Goal: Task Accomplishment & Management: Complete application form

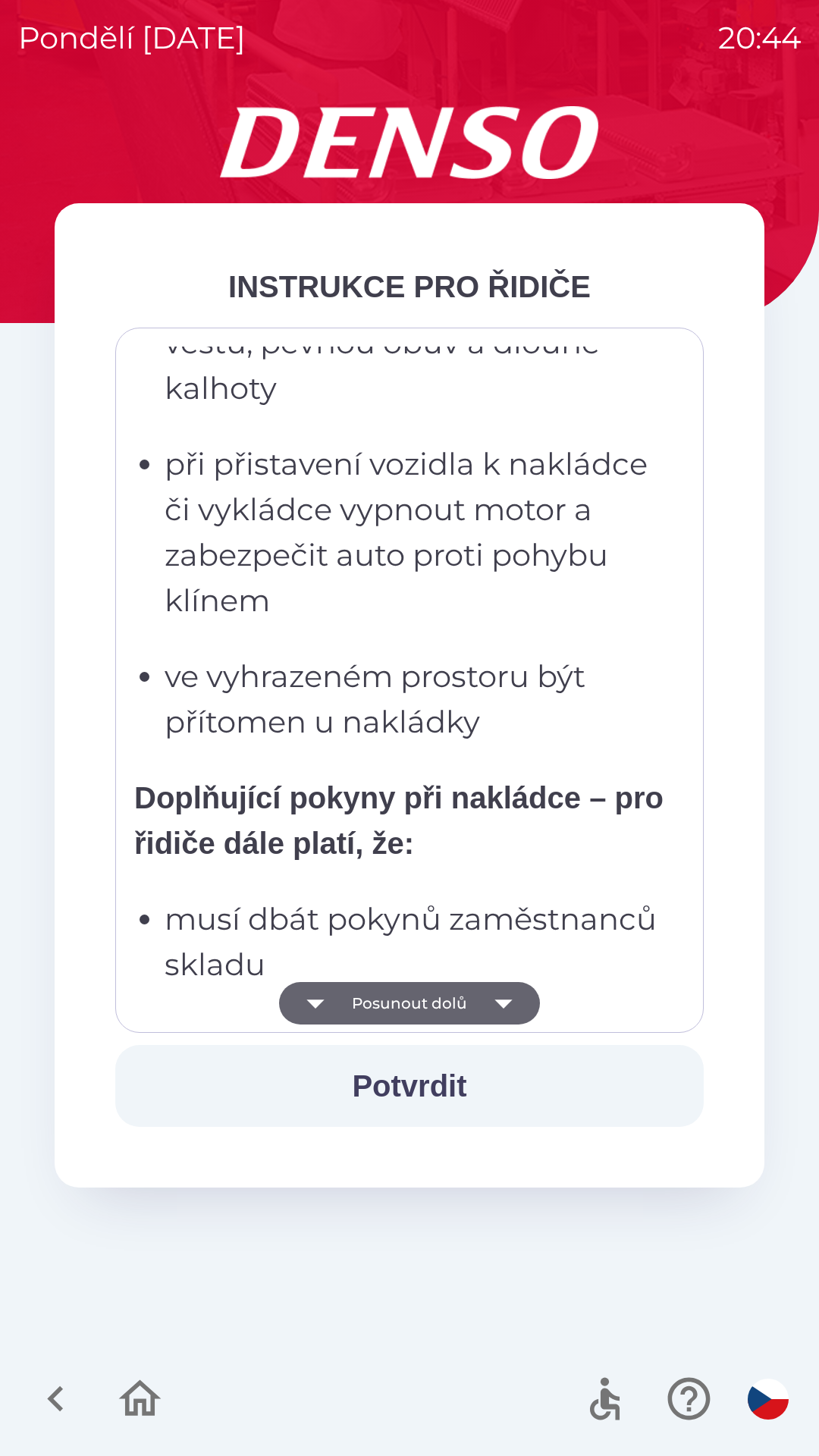
scroll to position [1380, 0]
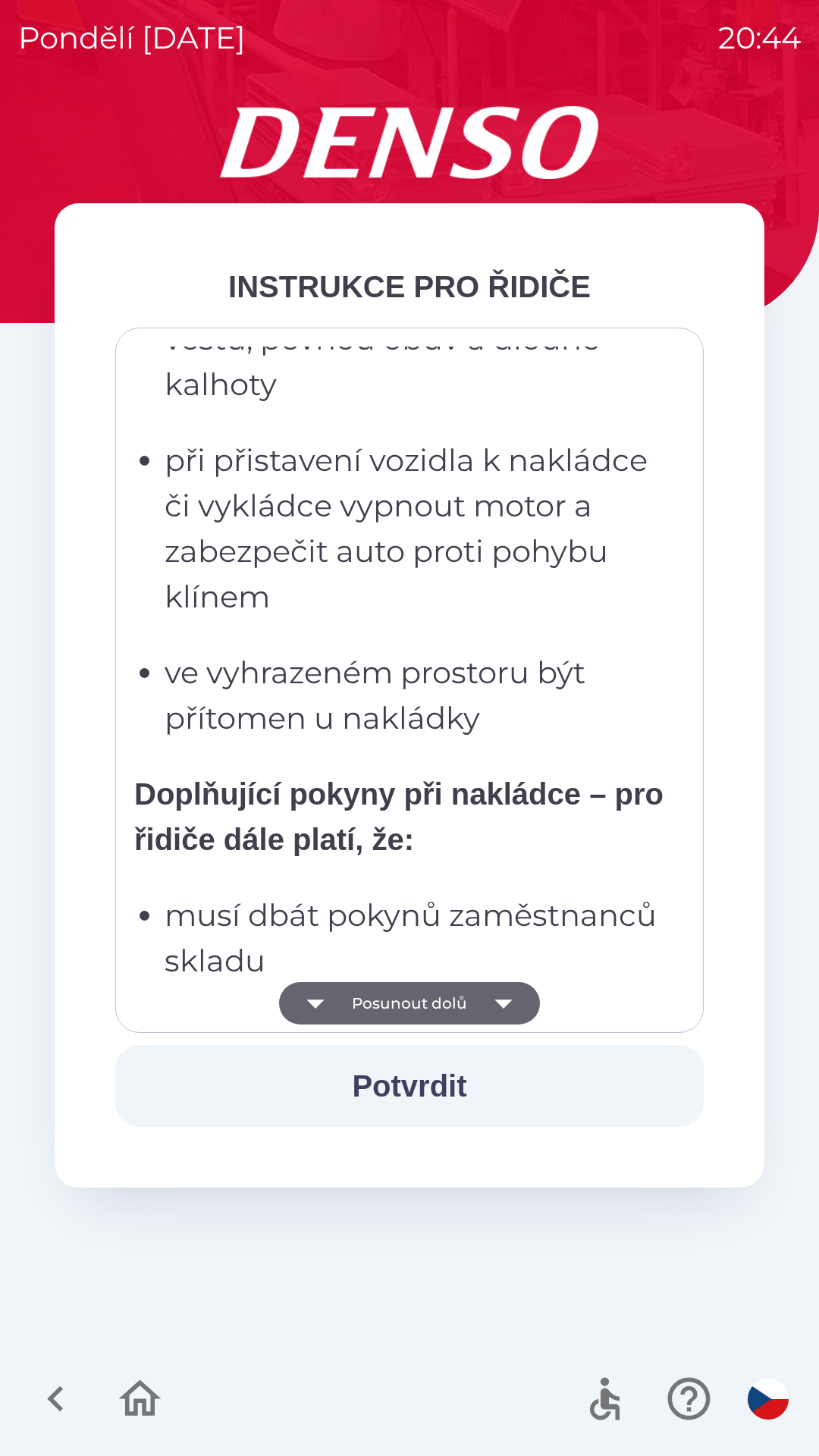
click at [464, 998] on button "Posunout dolů" at bounding box center [410, 1003] width 261 height 42
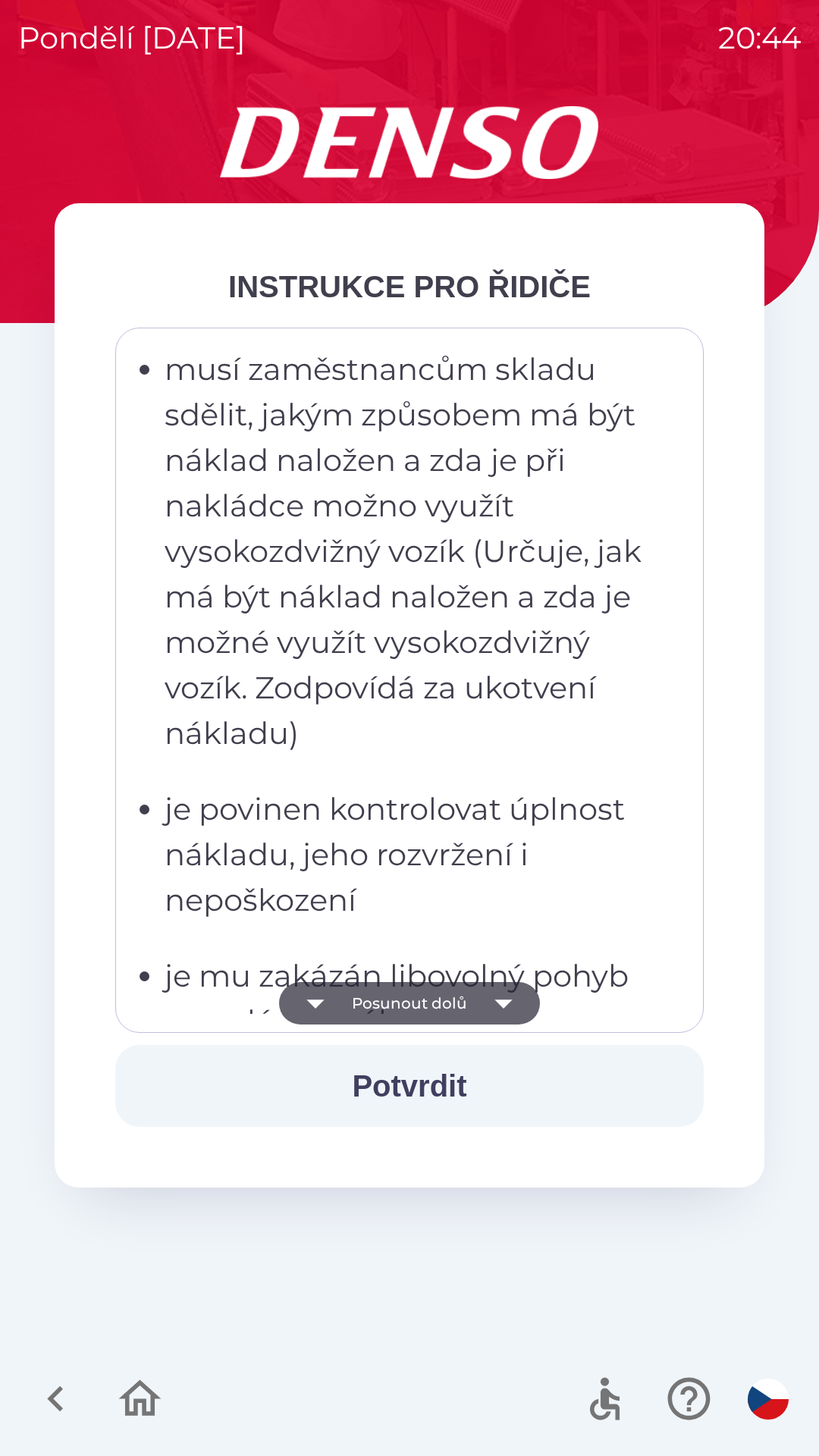
click at [411, 1082] on button "Potvrdit" at bounding box center [410, 1086] width 588 height 82
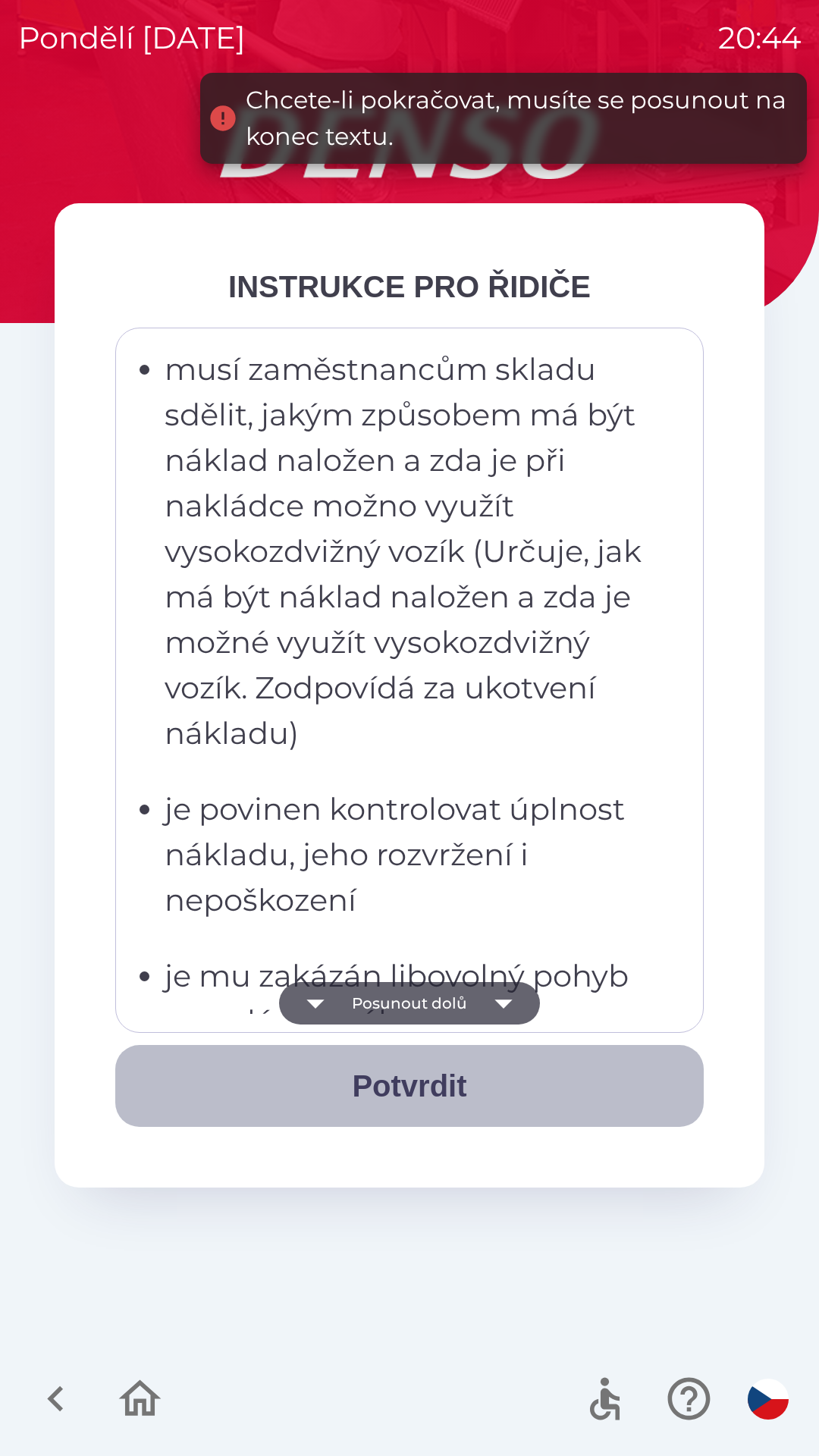
click at [409, 1090] on button "Potvrdit" at bounding box center [410, 1086] width 588 height 82
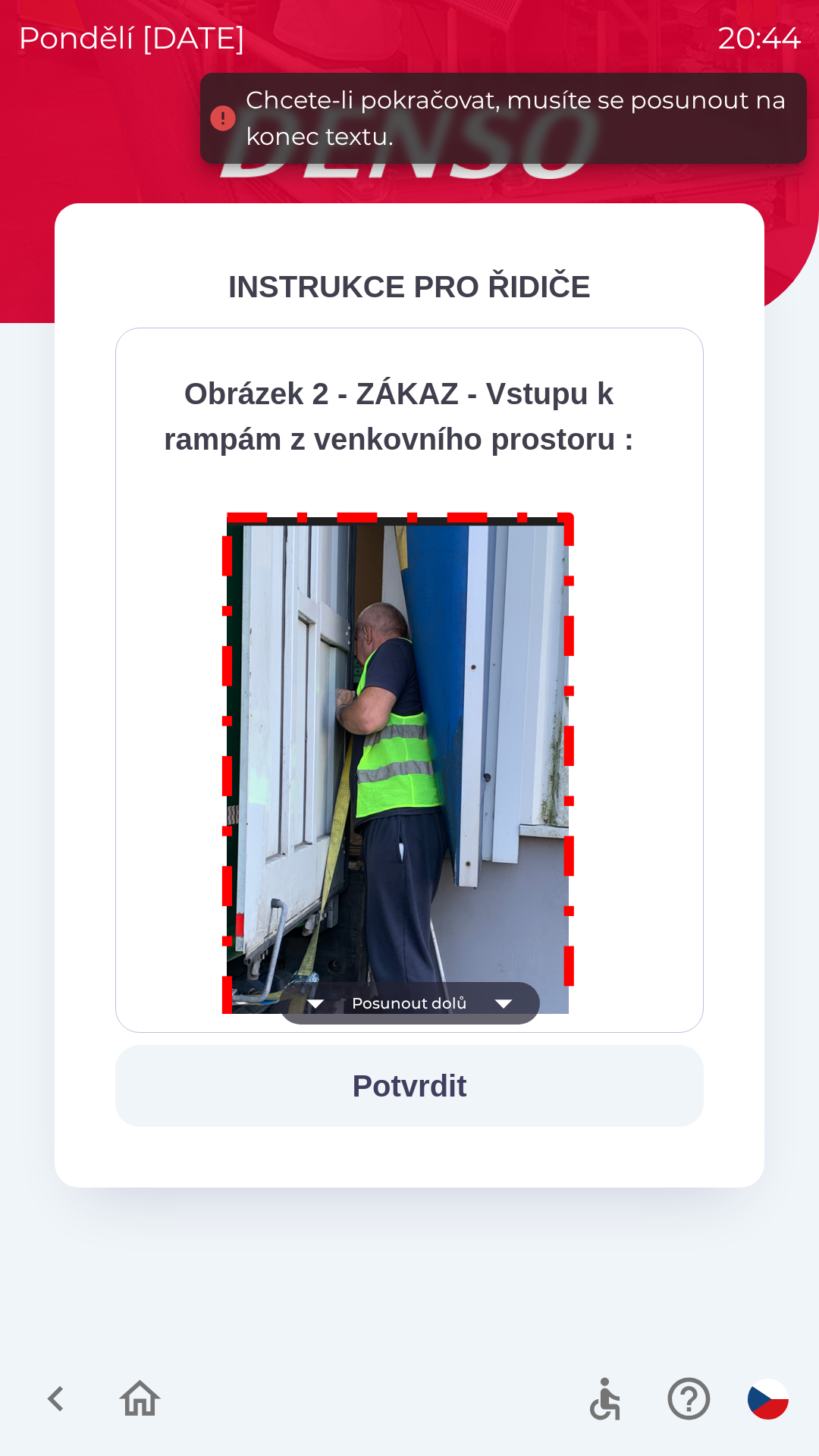
scroll to position [8523, 0]
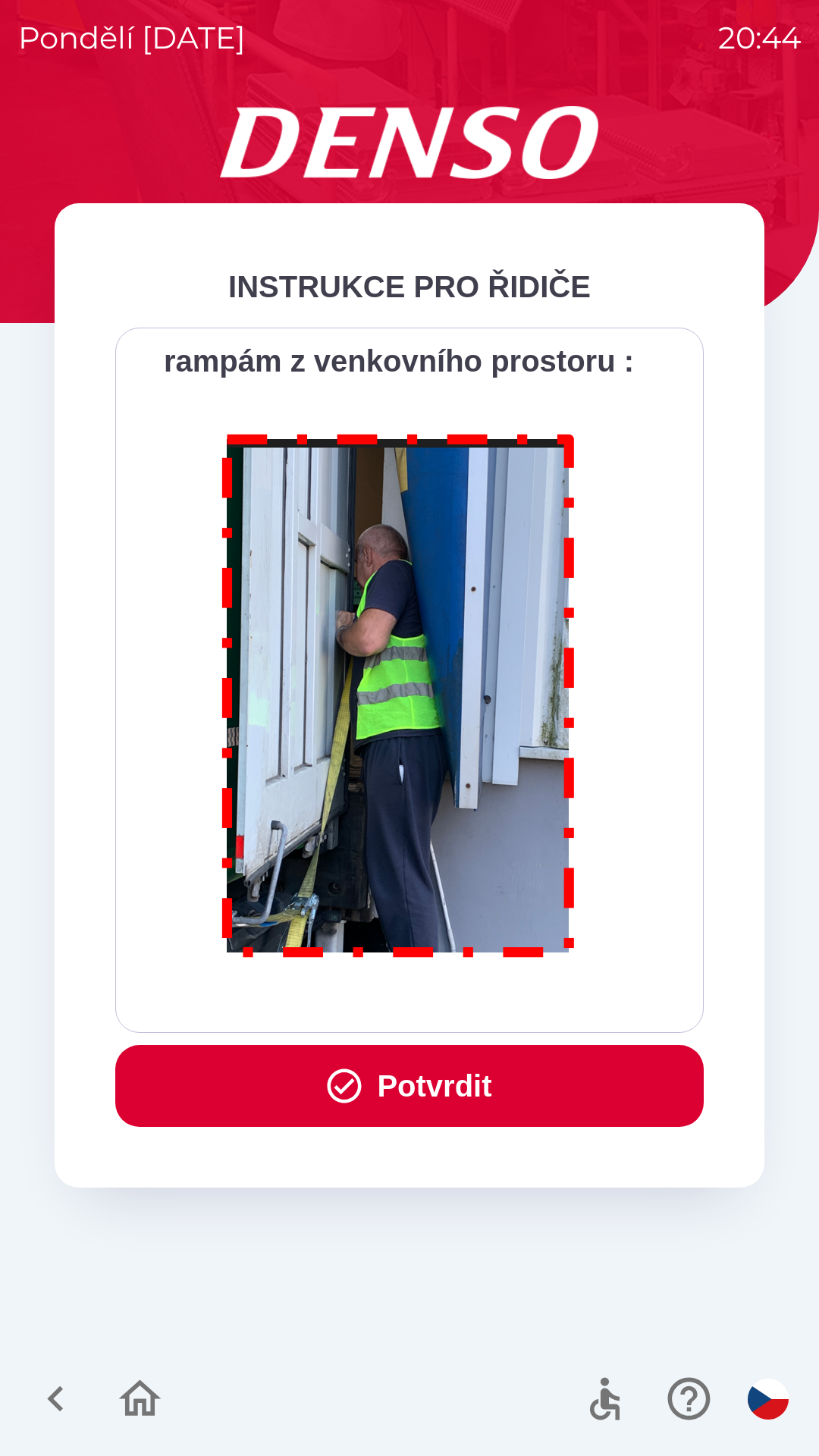
click at [399, 1089] on button "Potvrdit" at bounding box center [410, 1086] width 588 height 82
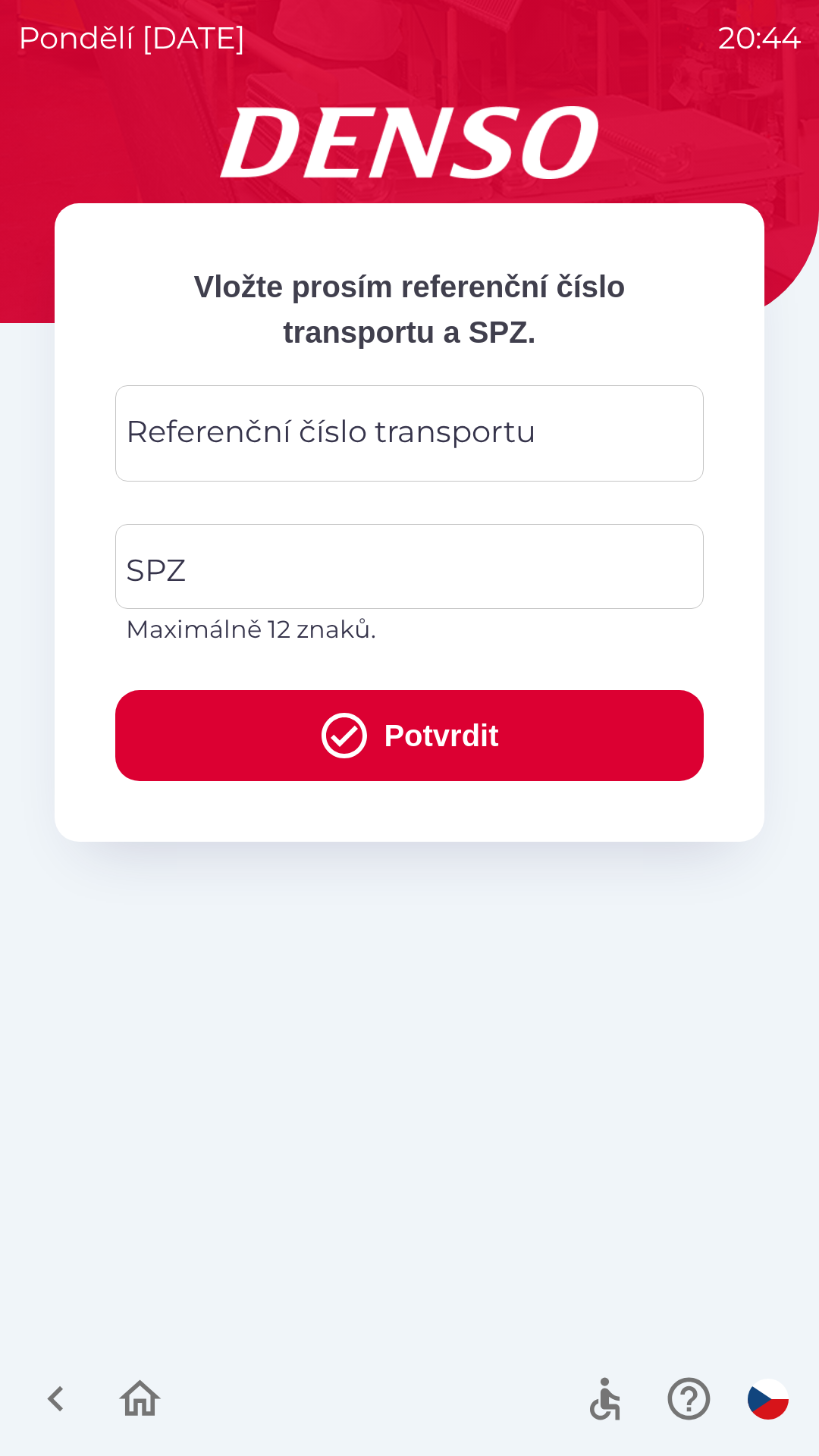
click at [535, 433] on input "Referenční číslo transportu" at bounding box center [409, 433] width 552 height 60
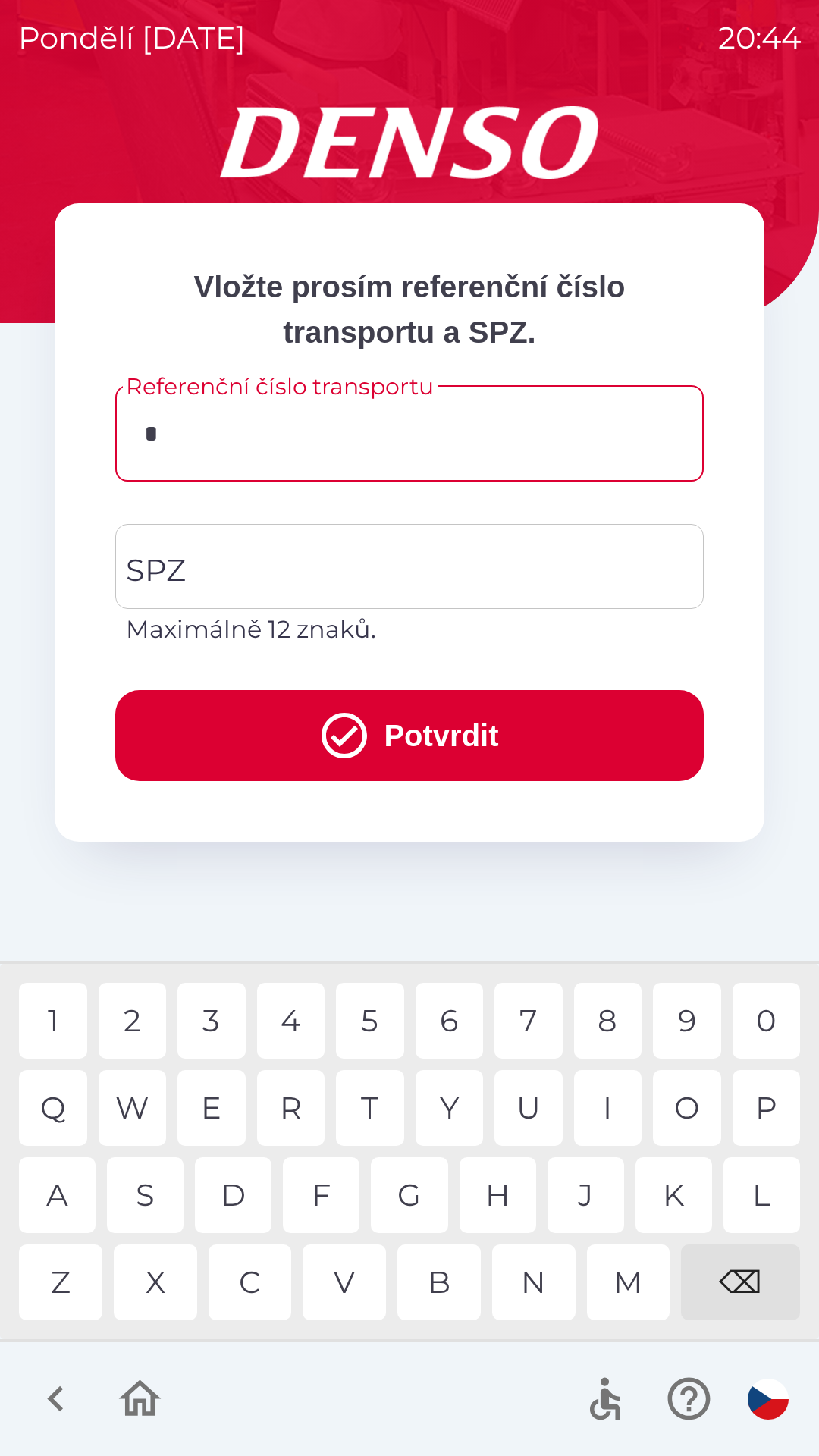
click at [50, 1018] on div "1" at bounding box center [52, 1020] width 68 height 76
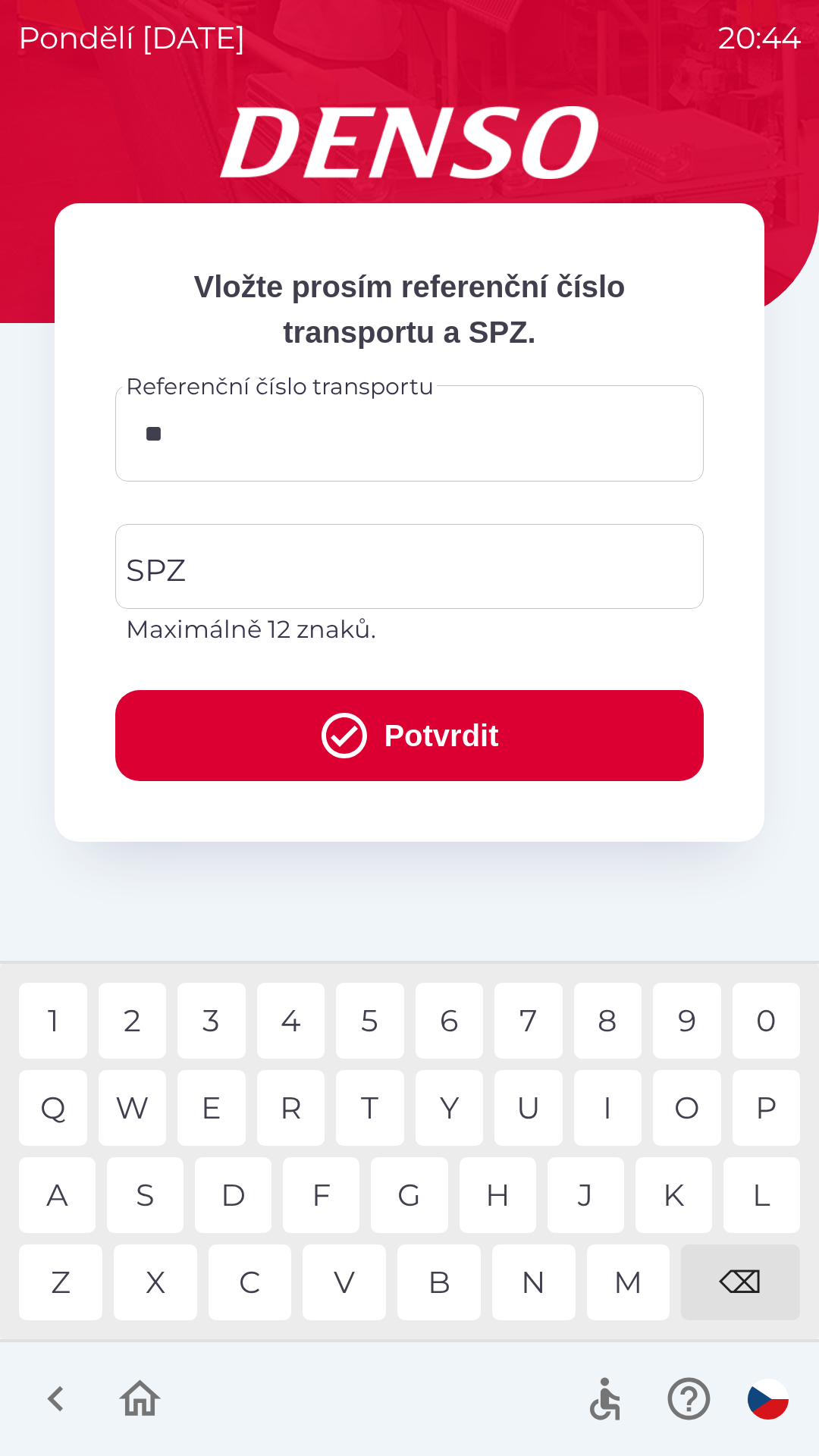
click at [687, 1020] on div "9" at bounding box center [687, 1020] width 68 height 76
click at [767, 1023] on div "0" at bounding box center [766, 1020] width 68 height 76
click at [301, 1013] on div "4" at bounding box center [290, 1020] width 68 height 76
type input "********"
click at [279, 574] on input "SPZ" at bounding box center [397, 566] width 552 height 71
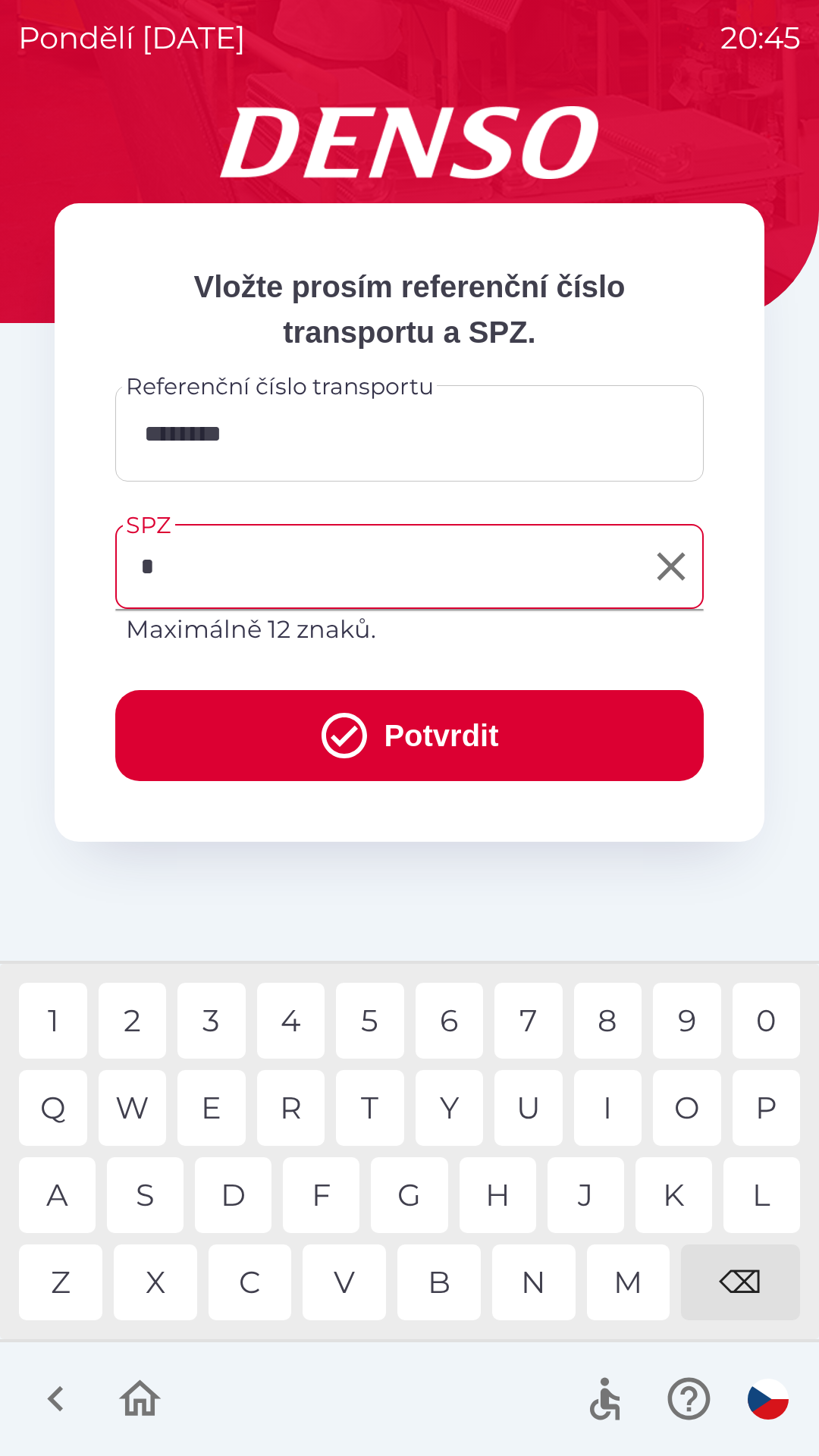
click at [530, 1019] on div "7" at bounding box center [528, 1020] width 68 height 76
click at [73, 1279] on div "Z" at bounding box center [60, 1283] width 83 height 76
click at [299, 1011] on div "4" at bounding box center [290, 1020] width 68 height 76
click at [531, 1029] on div "7" at bounding box center [528, 1020] width 68 height 76
click at [677, 1021] on div "9" at bounding box center [687, 1020] width 68 height 76
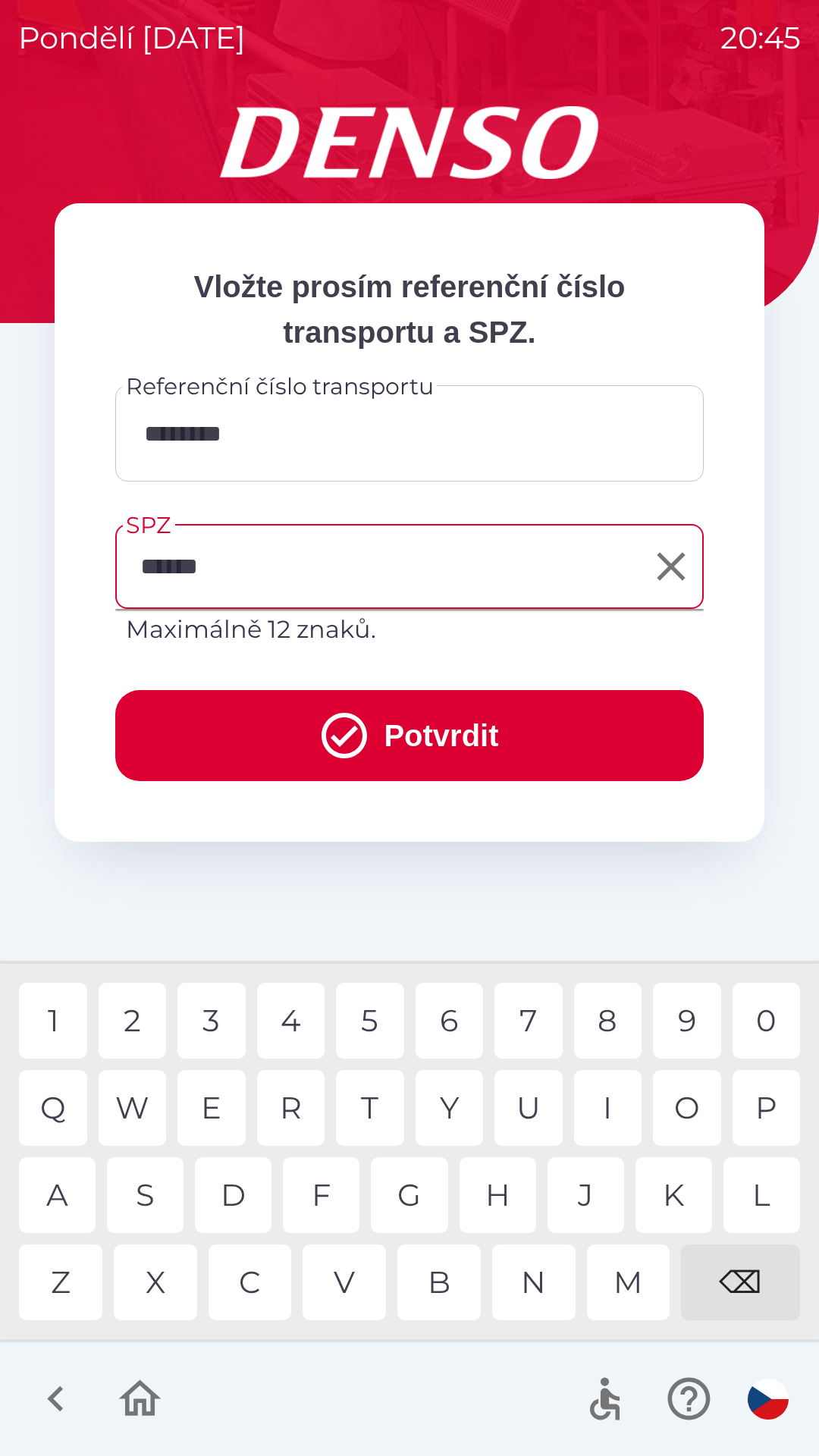
type input "*******"
click at [402, 730] on button "Potvrdit" at bounding box center [410, 735] width 588 height 91
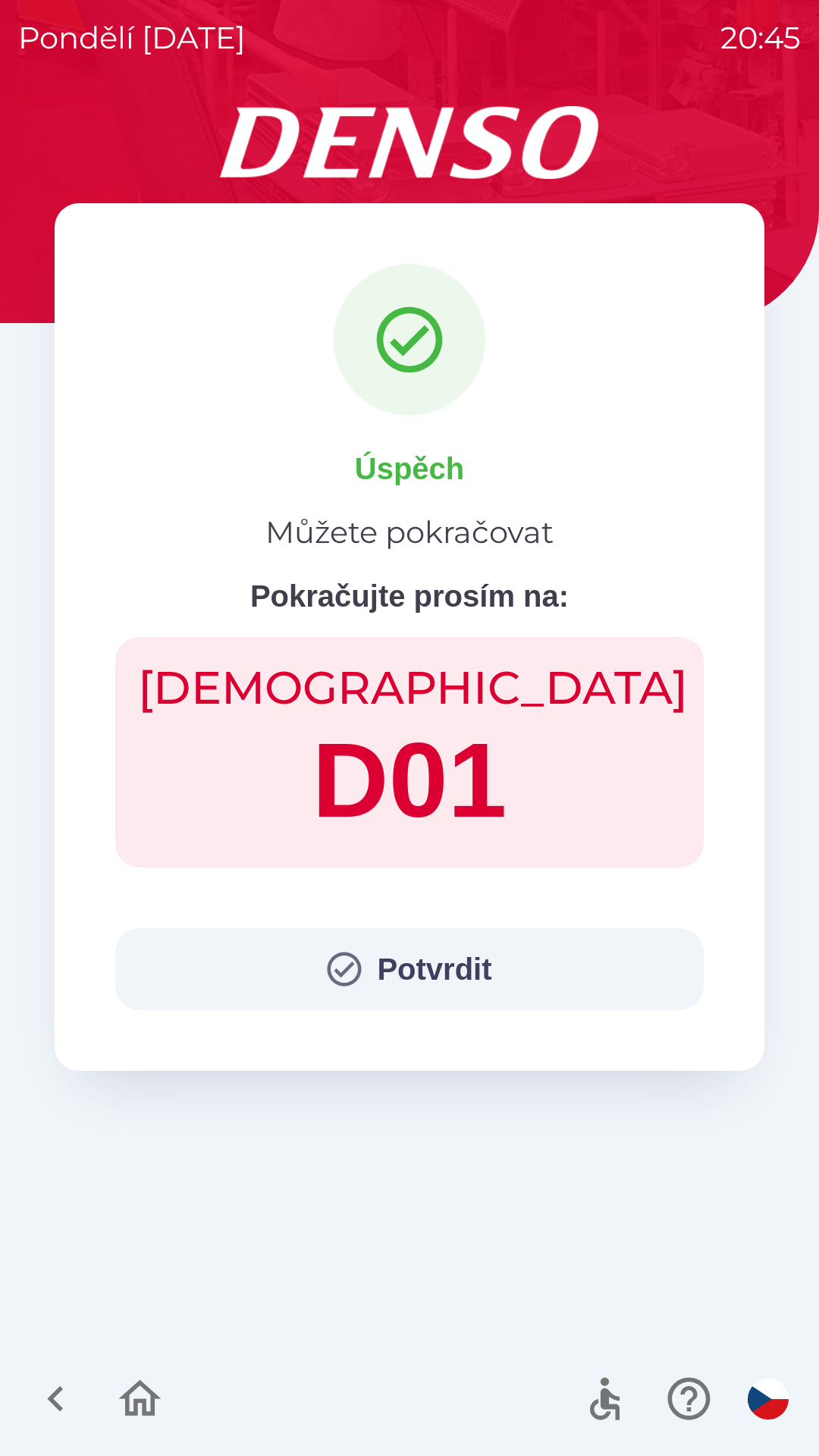
click at [409, 964] on button "Potvrdit" at bounding box center [410, 968] width 588 height 82
